Goal: Task Accomplishment & Management: Manage account settings

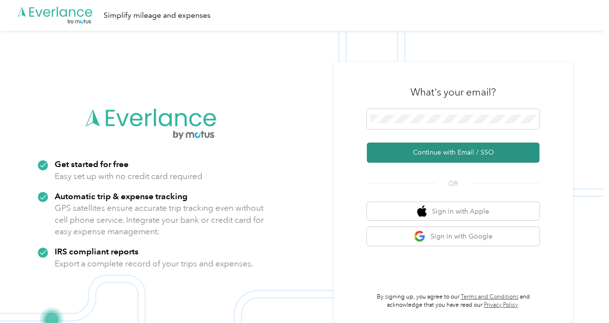
click at [446, 147] on button "Continue with Email / SSO" at bounding box center [453, 152] width 173 height 20
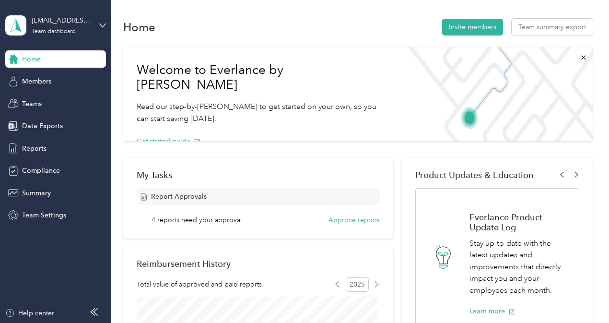
scroll to position [0, 0]
click at [66, 29] on div "Team dashboard" at bounding box center [54, 32] width 44 height 6
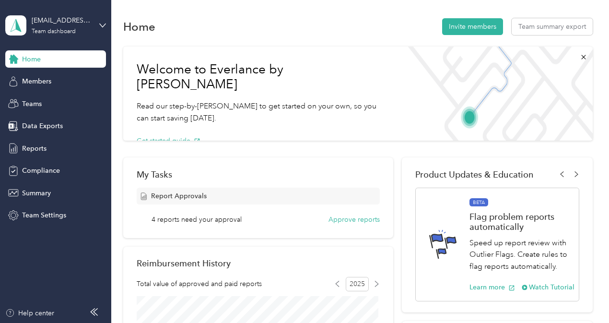
click at [229, 21] on div "Home Invite members Team summary export" at bounding box center [357, 26] width 469 height 20
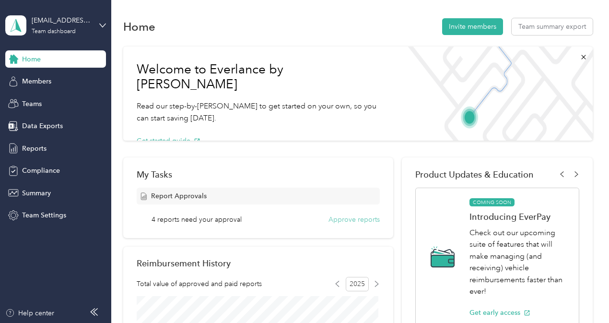
click at [345, 222] on button "Approve reports" at bounding box center [353, 219] width 51 height 10
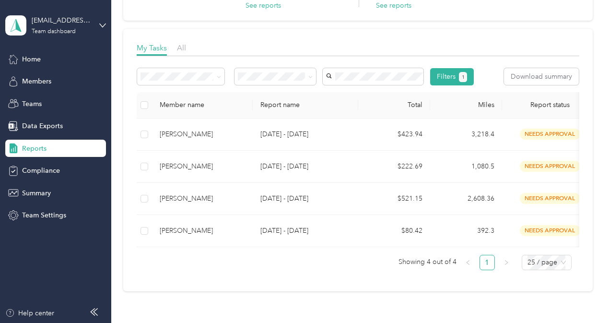
scroll to position [124, 0]
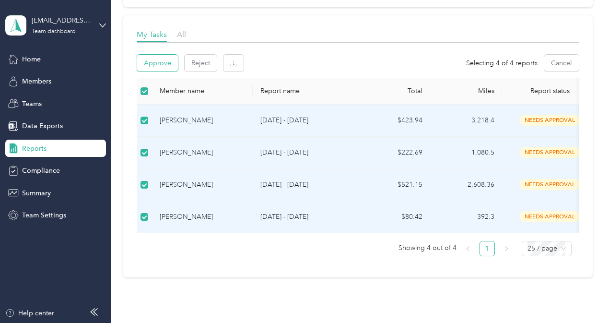
click at [163, 62] on button "Approve" at bounding box center [157, 63] width 41 height 17
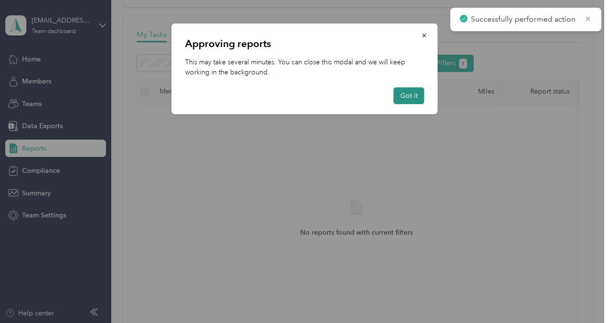
click at [402, 96] on button "Got it" at bounding box center [409, 95] width 31 height 17
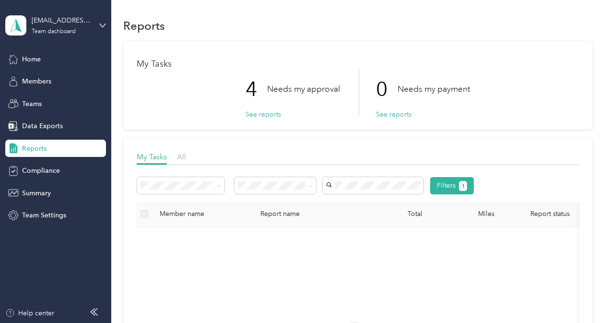
scroll to position [0, 0]
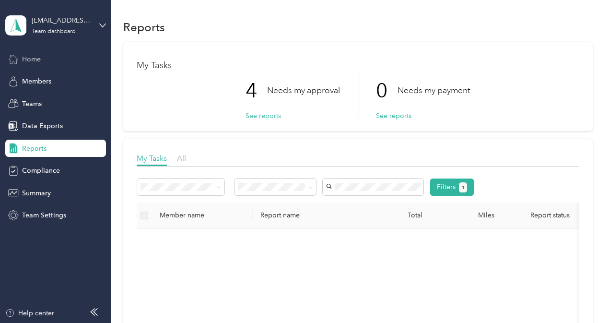
click at [32, 59] on span "Home" at bounding box center [31, 59] width 19 height 10
